Goal: Navigation & Orientation: Find specific page/section

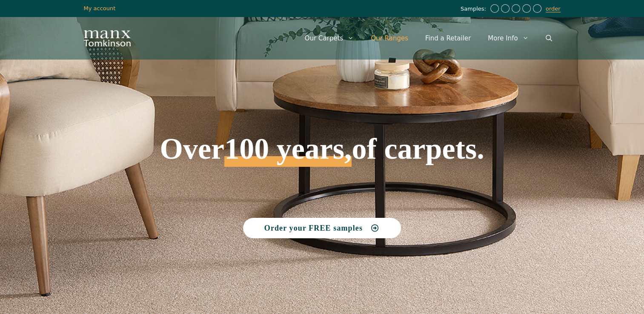
click at [395, 38] on link "Our Ranges" at bounding box center [389, 39] width 54 height 26
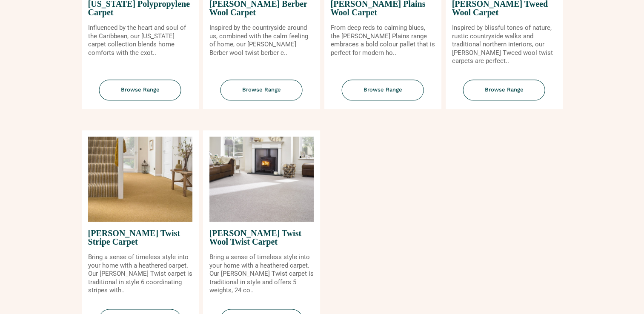
scroll to position [937, 0]
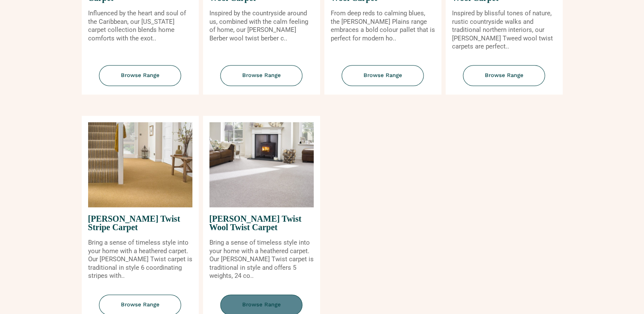
click at [272, 300] on span "Browse Range" at bounding box center [262, 305] width 82 height 21
